Goal: Obtain resource: Obtain resource

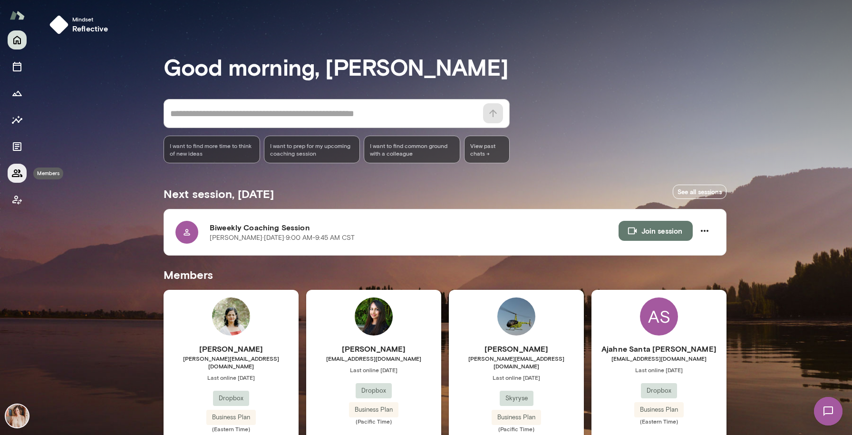
click at [17, 172] on icon "Members" at bounding box center [16, 172] width 11 height 11
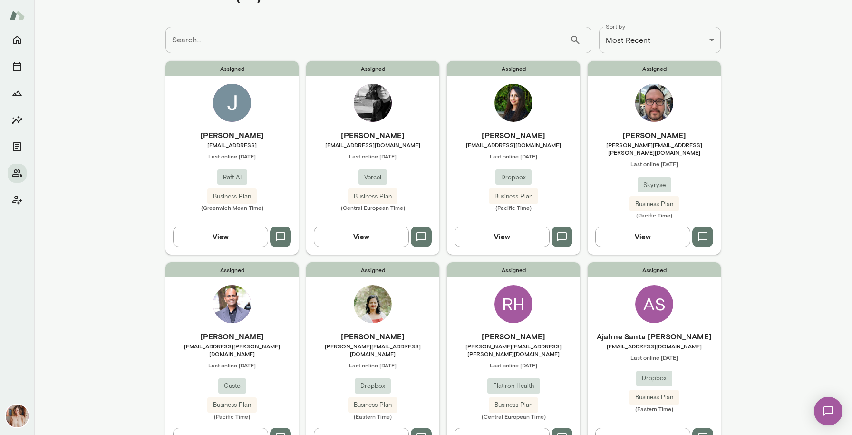
scroll to position [39, 0]
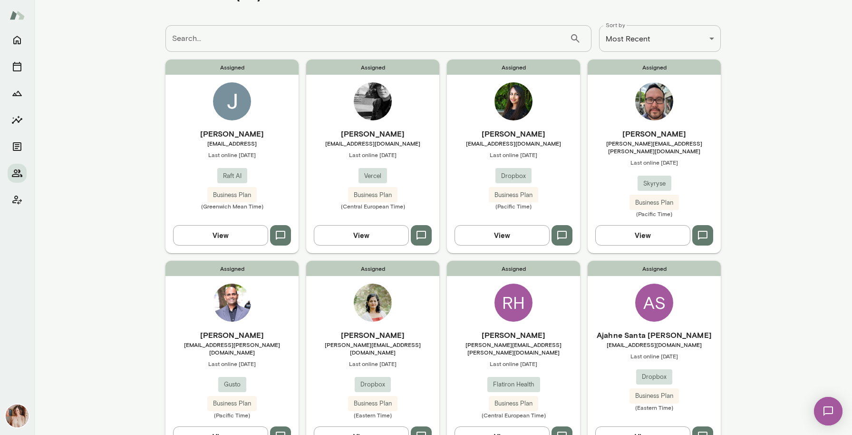
click at [492, 285] on div "Assigned [PERSON_NAME] Hofmann [EMAIL_ADDRESS][PERSON_NAME][DOMAIN_NAME] Last o…" at bounding box center [513, 357] width 133 height 193
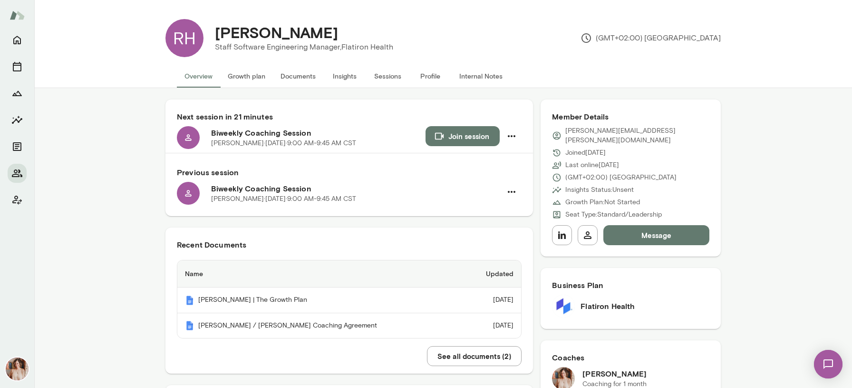
click at [421, 78] on button "Profile" at bounding box center [430, 76] width 43 height 23
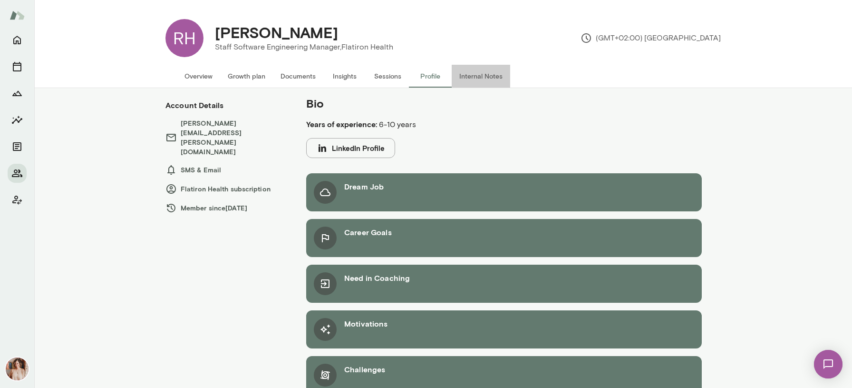
click at [493, 78] on button "Internal Notes" at bounding box center [481, 76] width 59 height 23
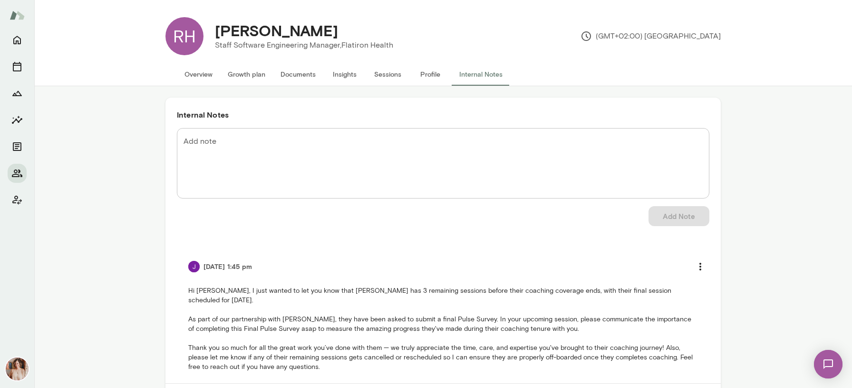
scroll to position [2, 0]
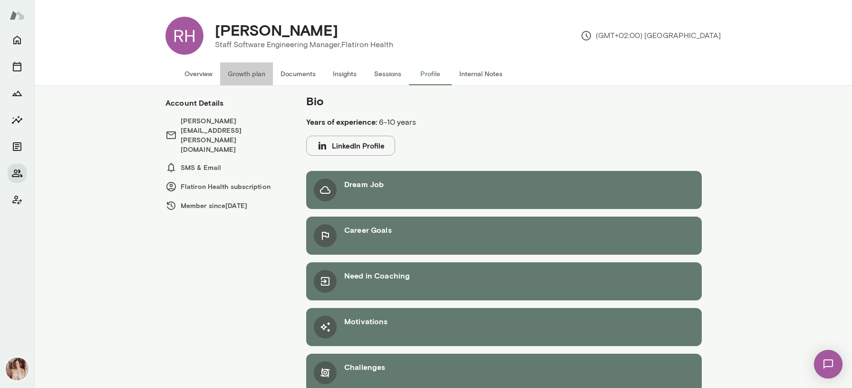
click at [261, 74] on button "Growth plan" at bounding box center [246, 73] width 53 height 23
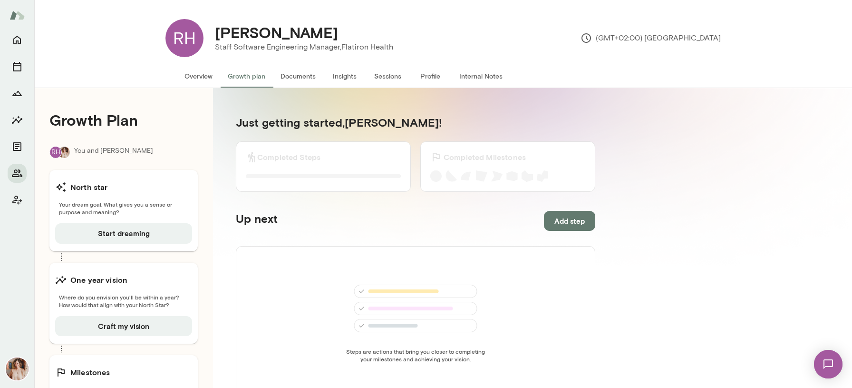
click at [297, 75] on button "Documents" at bounding box center [298, 76] width 50 height 23
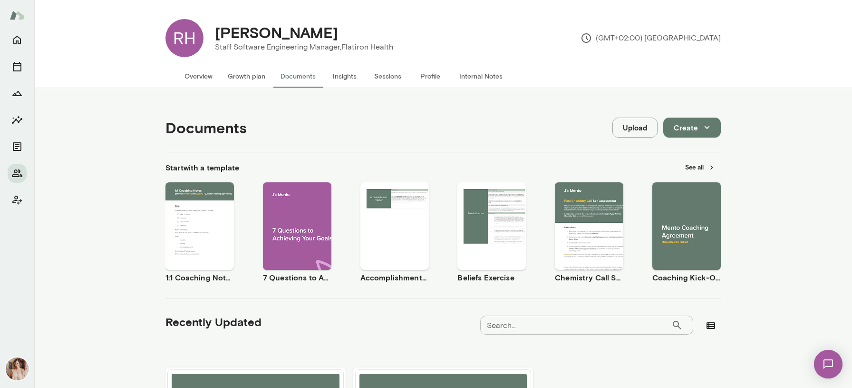
scroll to position [156, 0]
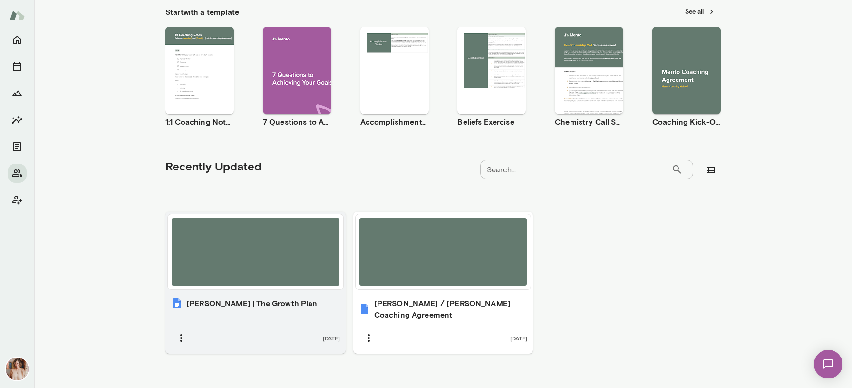
click at [244, 268] on div at bounding box center [256, 252] width 168 height 68
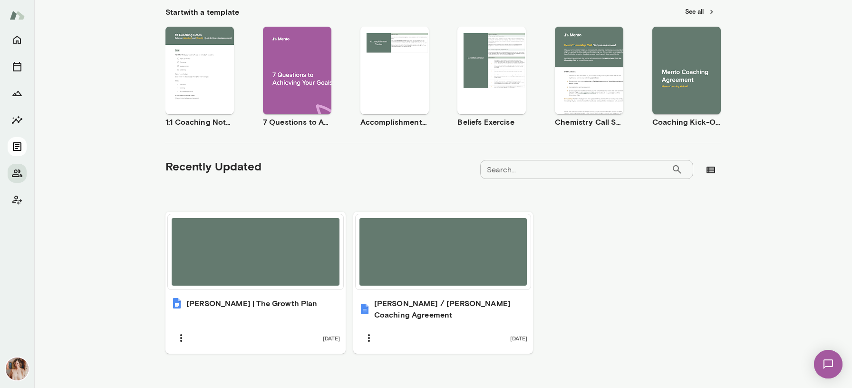
click at [20, 142] on icon "Documents" at bounding box center [16, 146] width 11 height 11
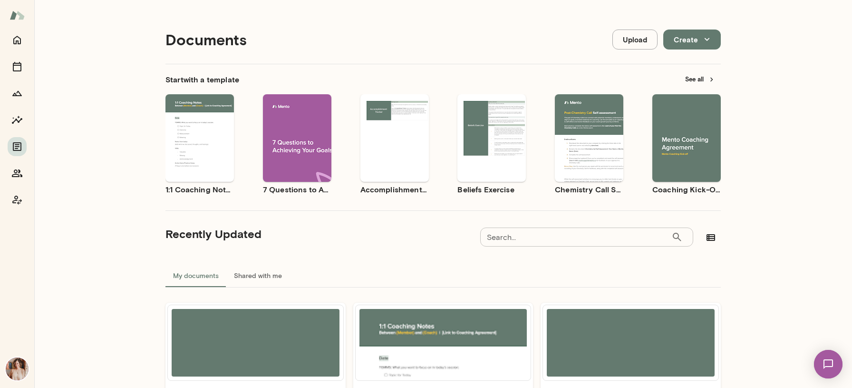
click at [556, 20] on div "Documents Upload Create" at bounding box center [444, 39] width 556 height 49
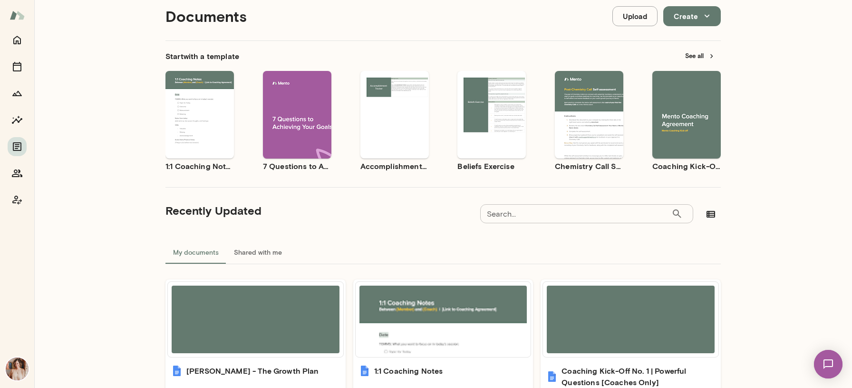
scroll to position [29, 0]
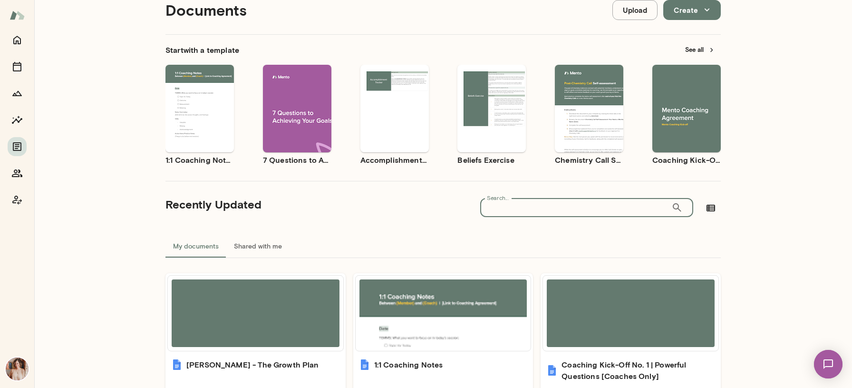
click at [524, 211] on input "Search..." at bounding box center [575, 207] width 191 height 19
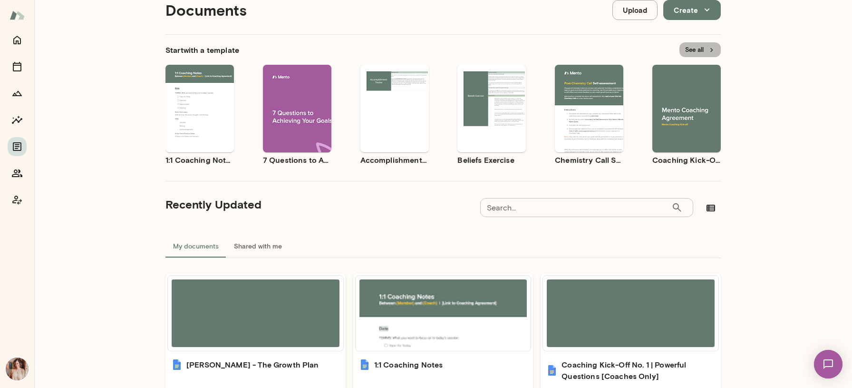
click at [694, 49] on button "See all" at bounding box center [700, 49] width 41 height 15
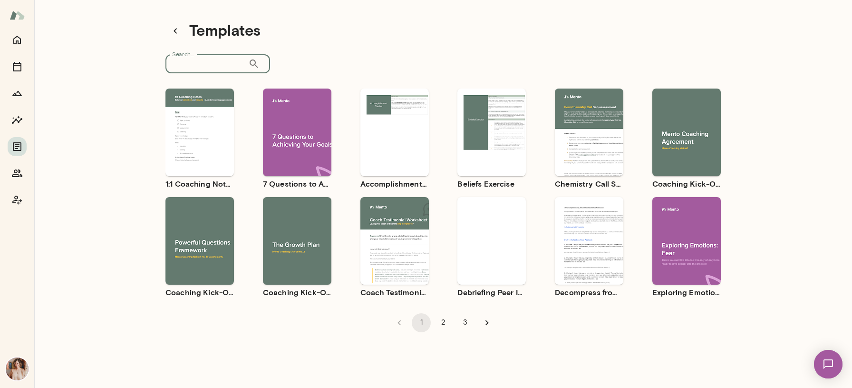
click at [211, 65] on input "Search..." at bounding box center [207, 63] width 83 height 19
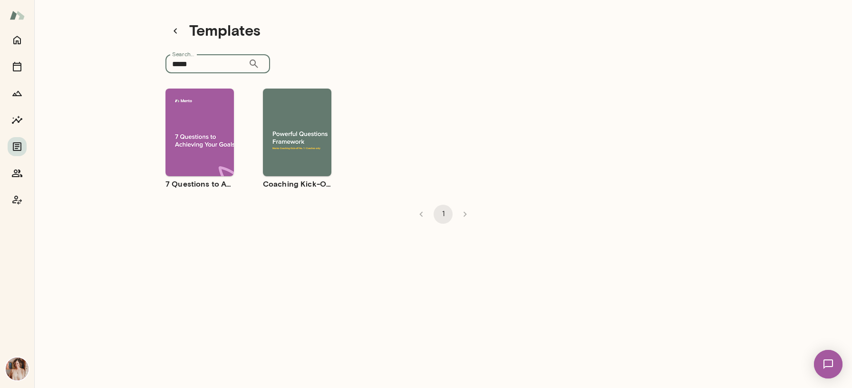
type input "*****"
click at [170, 159] on div "Use template Preview" at bounding box center [200, 132] width 68 height 88
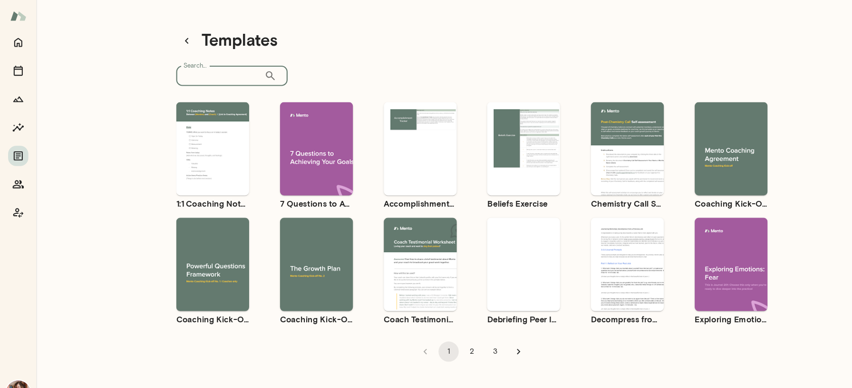
click at [214, 74] on input "Search..." at bounding box center [207, 71] width 83 height 19
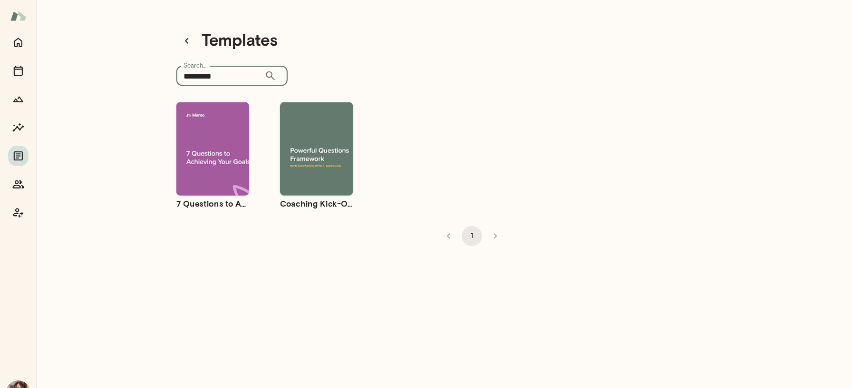
type input "*********"
click at [299, 135] on span "Use template" at bounding box center [302, 132] width 35 height 8
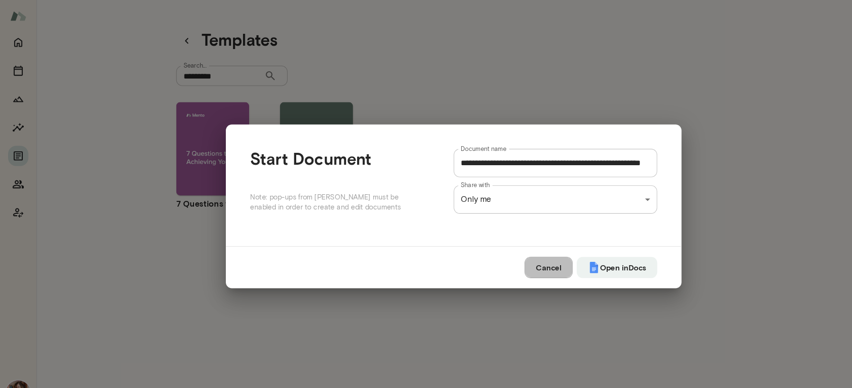
click at [505, 257] on button "Cancel" at bounding box center [515, 251] width 45 height 20
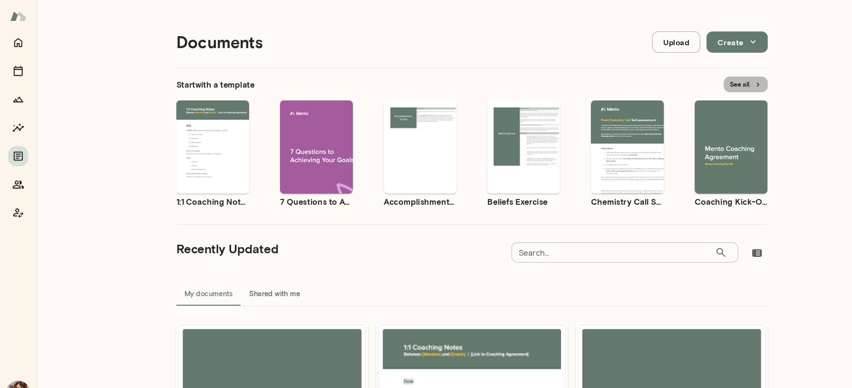
click at [693, 79] on button "See all" at bounding box center [700, 79] width 41 height 15
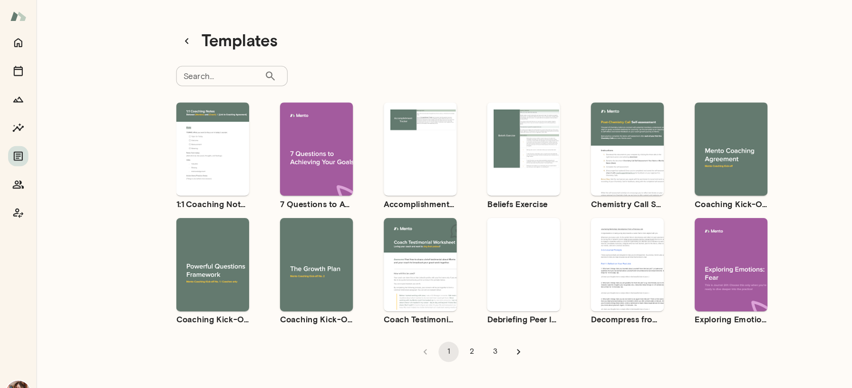
click at [225, 267] on div "Use template Preview" at bounding box center [200, 249] width 68 height 88
click at [24, 170] on button "Members" at bounding box center [17, 173] width 19 height 19
